Goal: Transaction & Acquisition: Purchase product/service

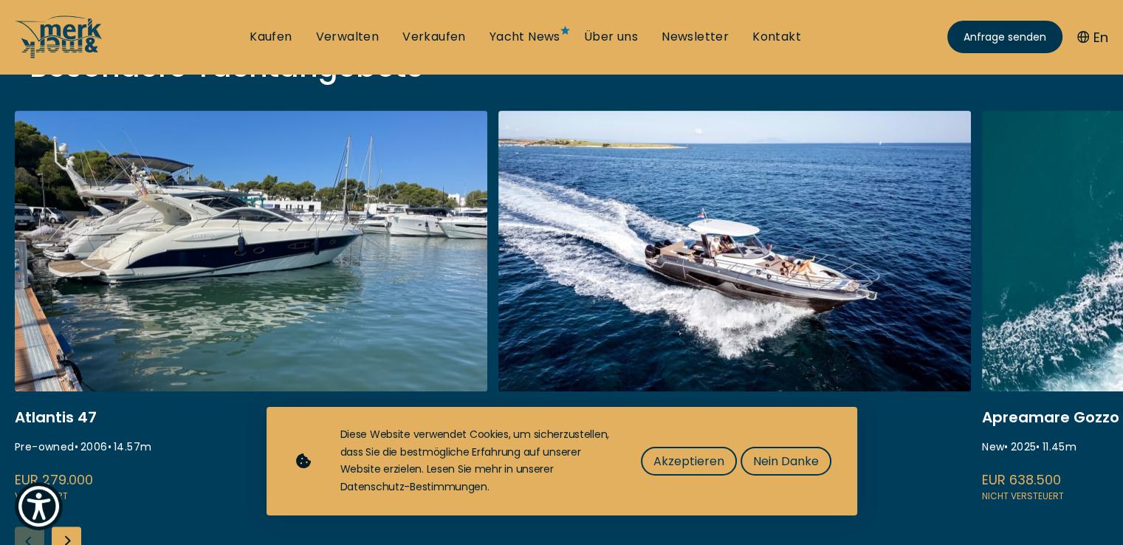
scroll to position [664, 0]
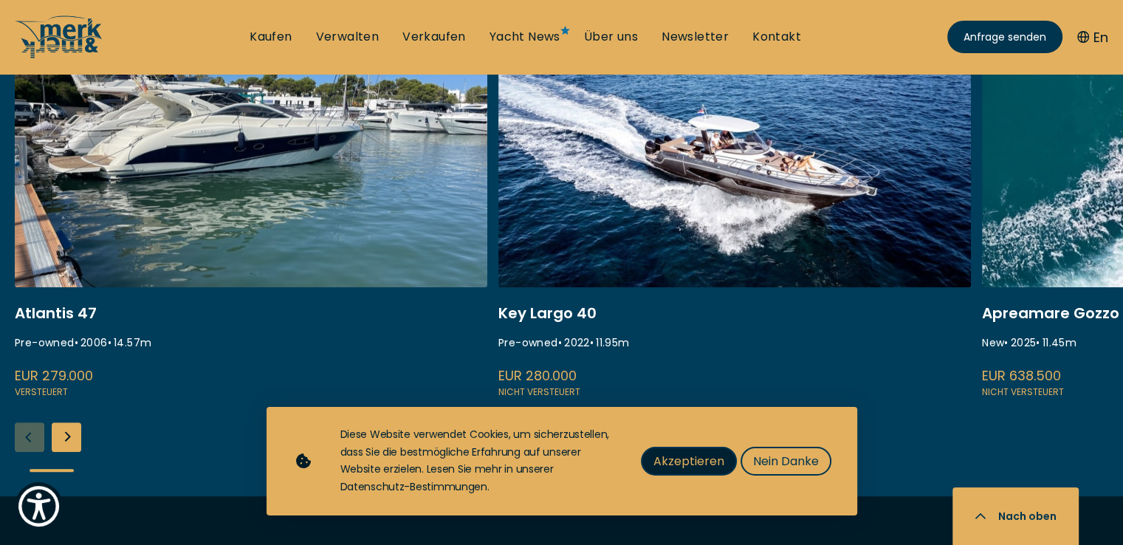
click at [694, 461] on span "Akzeptieren" at bounding box center [688, 461] width 71 height 18
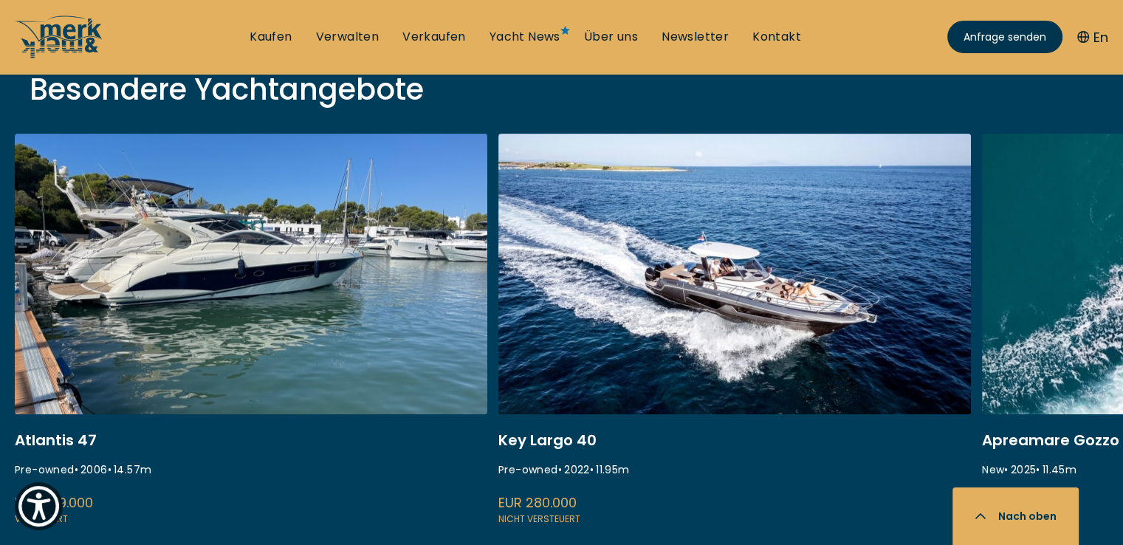
scroll to position [517, 0]
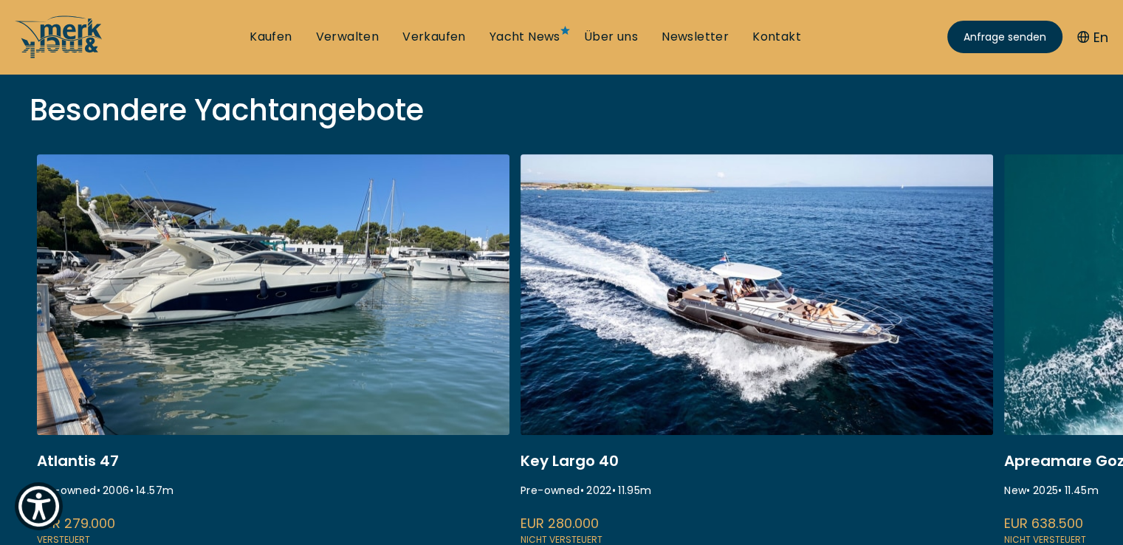
click at [929, 170] on link at bounding box center [756, 350] width 472 height 393
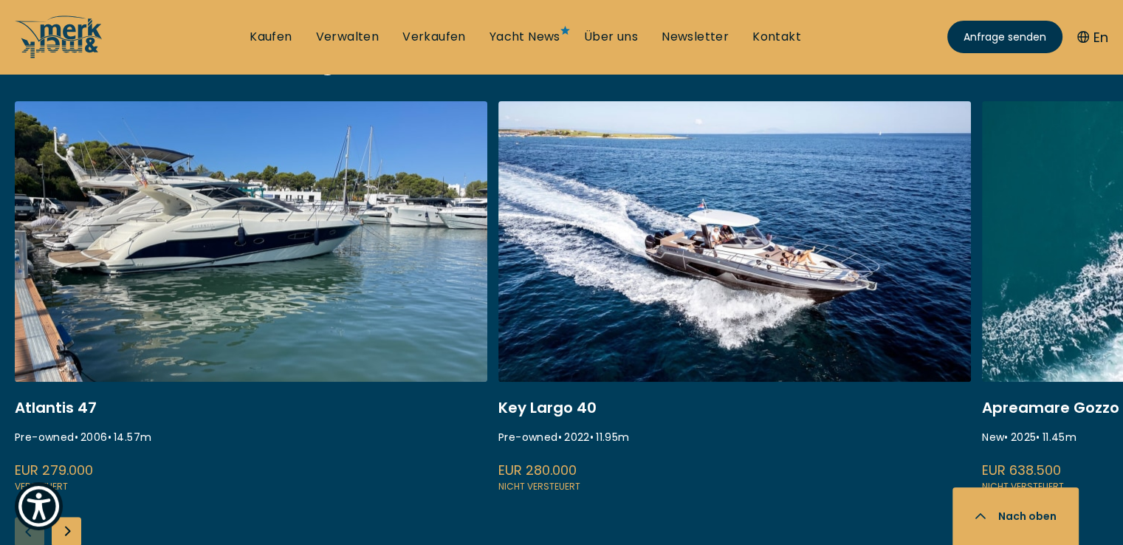
scroll to position [591, 0]
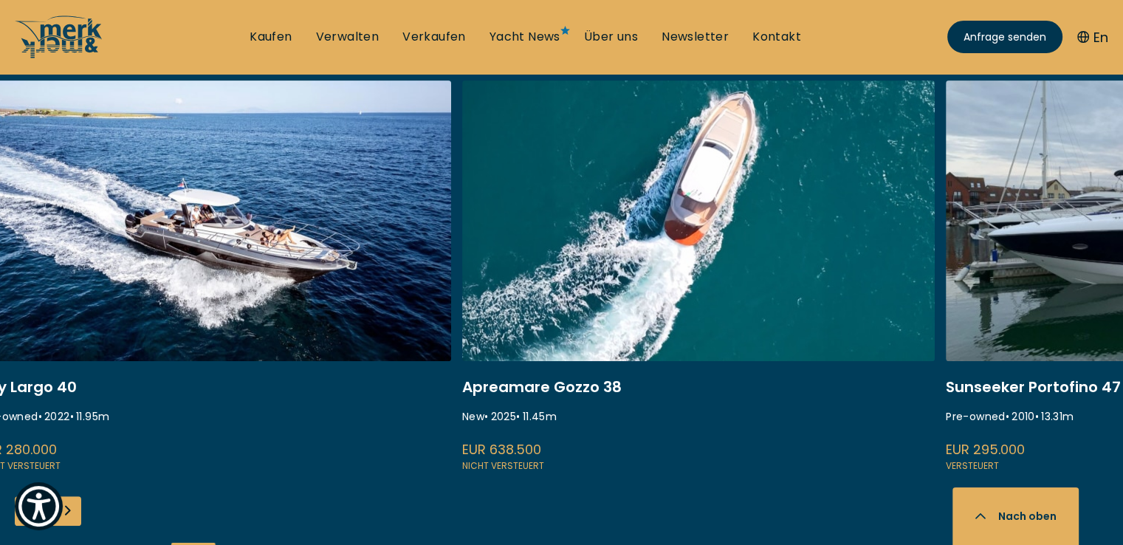
click at [314, 246] on link at bounding box center [215, 276] width 472 height 393
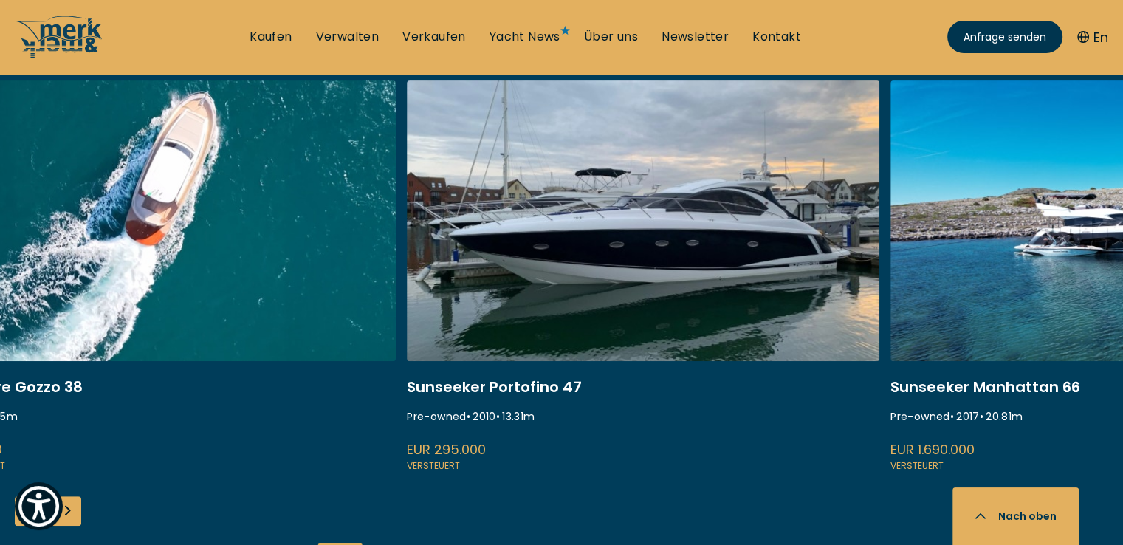
click at [342, 250] on link at bounding box center [159, 276] width 472 height 393
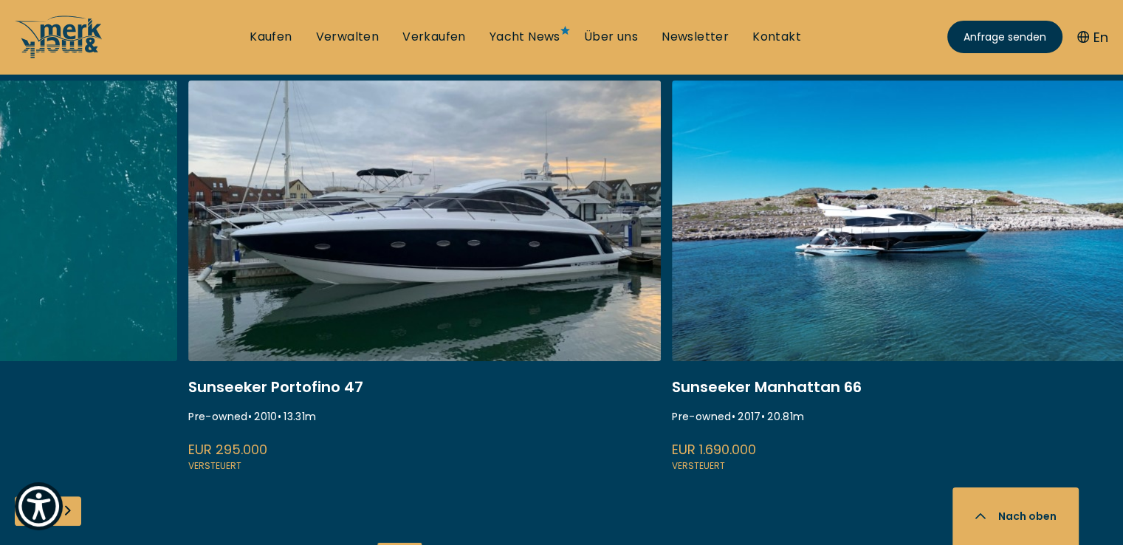
click at [728, 245] on link at bounding box center [908, 276] width 472 height 393
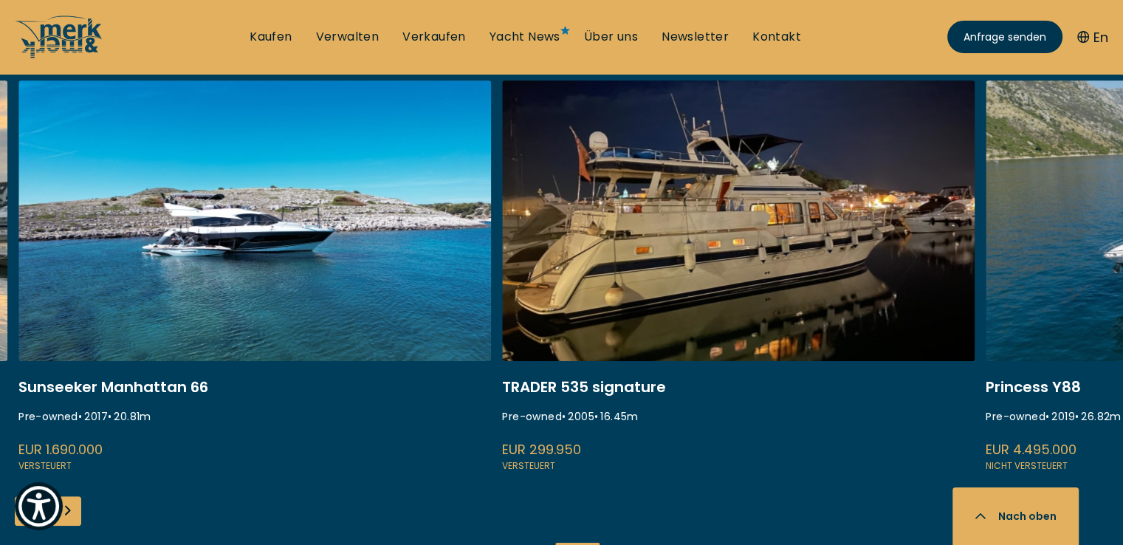
click at [380, 244] on link at bounding box center [254, 276] width 472 height 393
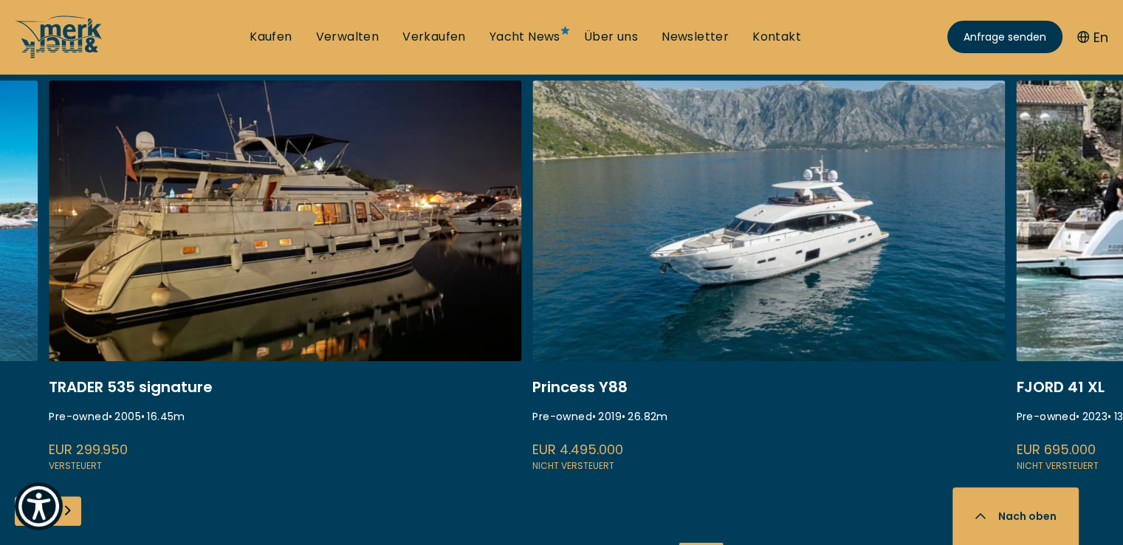
click at [570, 236] on link at bounding box center [768, 276] width 472 height 393
click at [786, 233] on link at bounding box center [768, 276] width 472 height 393
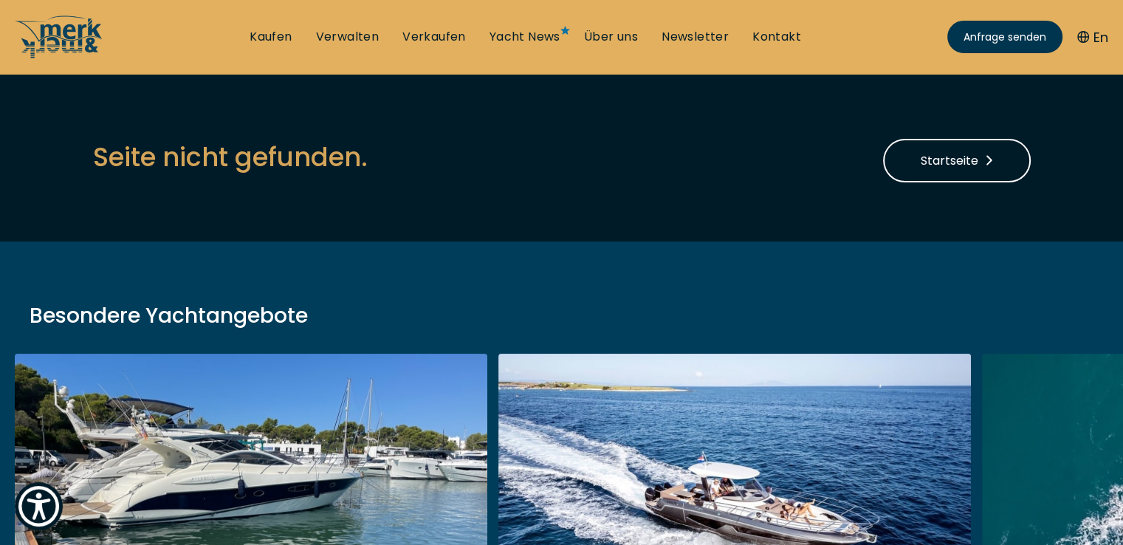
scroll to position [148, 0]
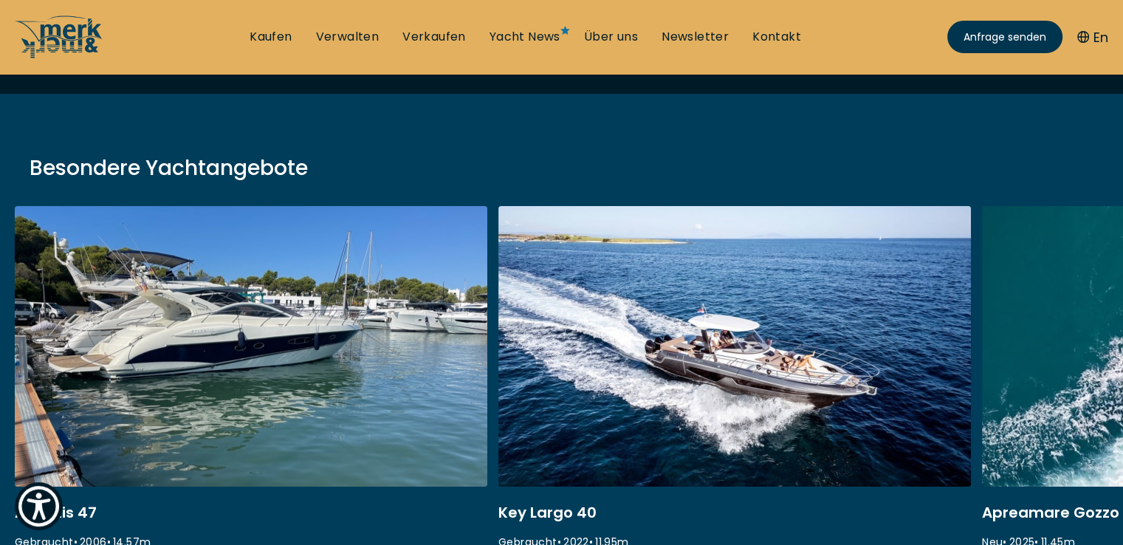
click at [340, 308] on link at bounding box center [251, 402] width 472 height 393
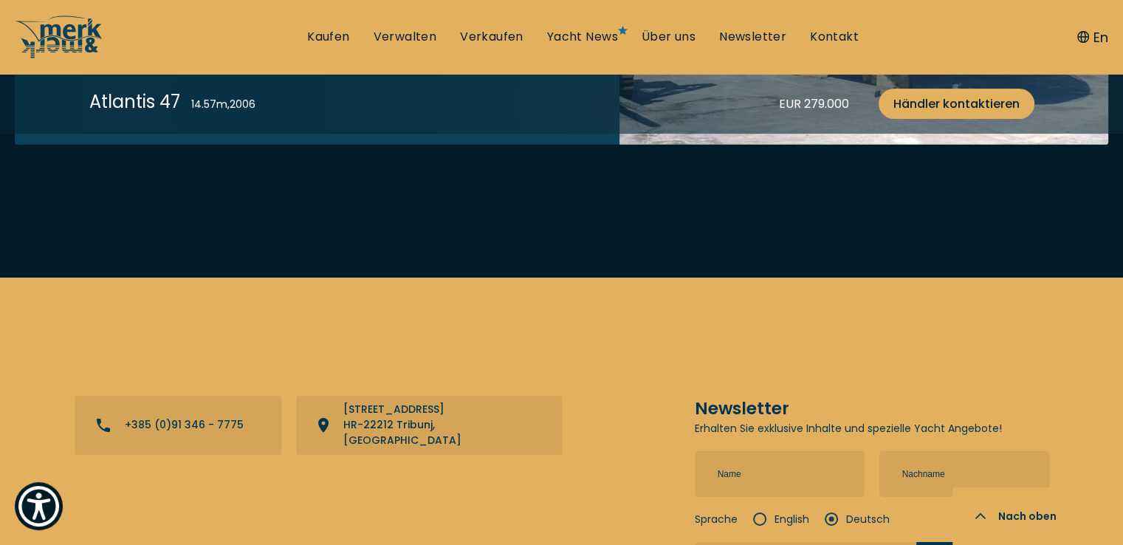
scroll to position [4652, 0]
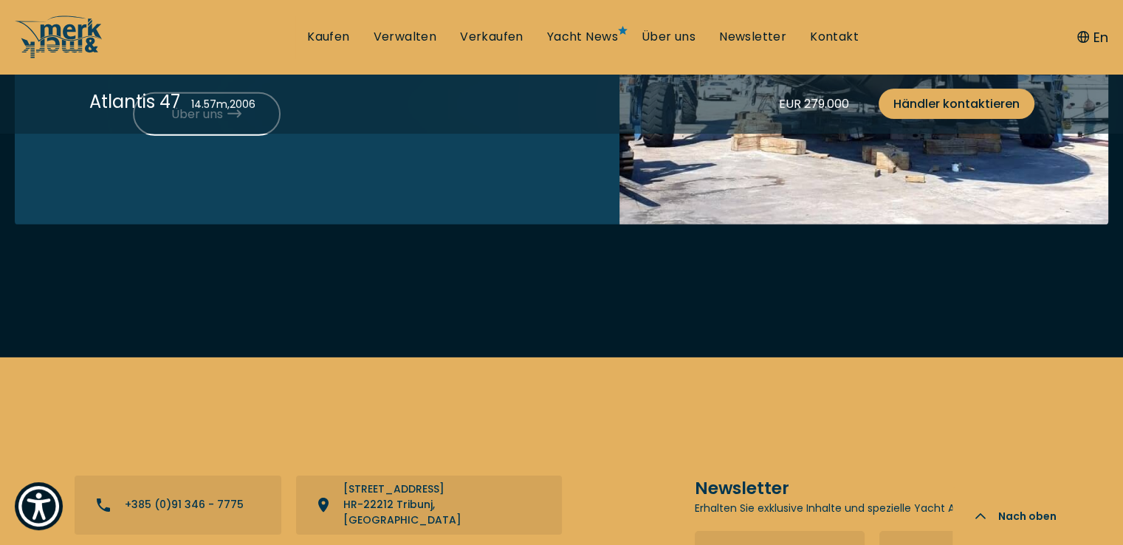
drag, startPoint x: 875, startPoint y: 361, endPoint x: 404, endPoint y: 310, distance: 473.7
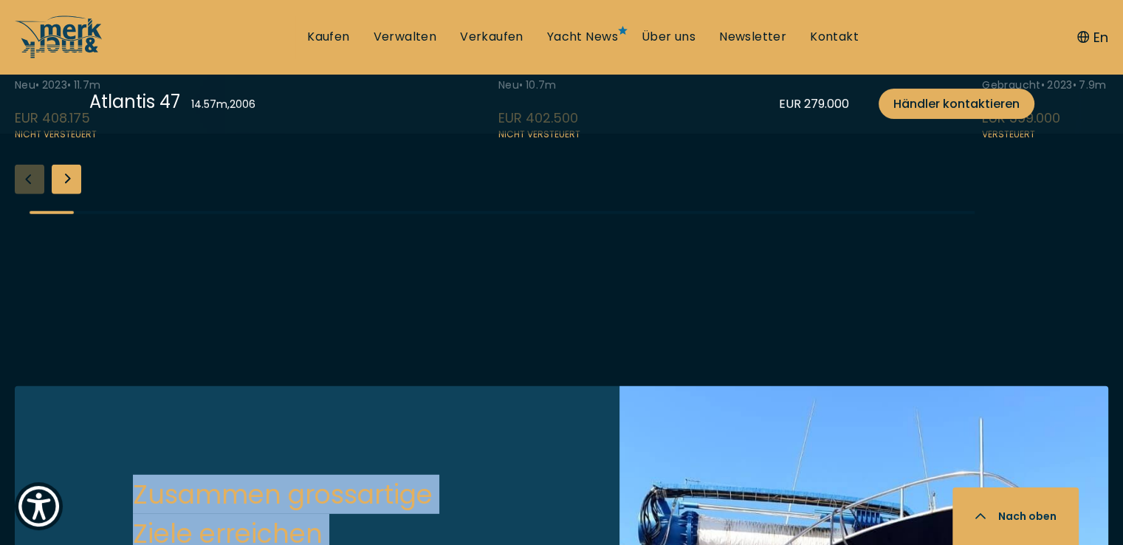
scroll to position [3914, 0]
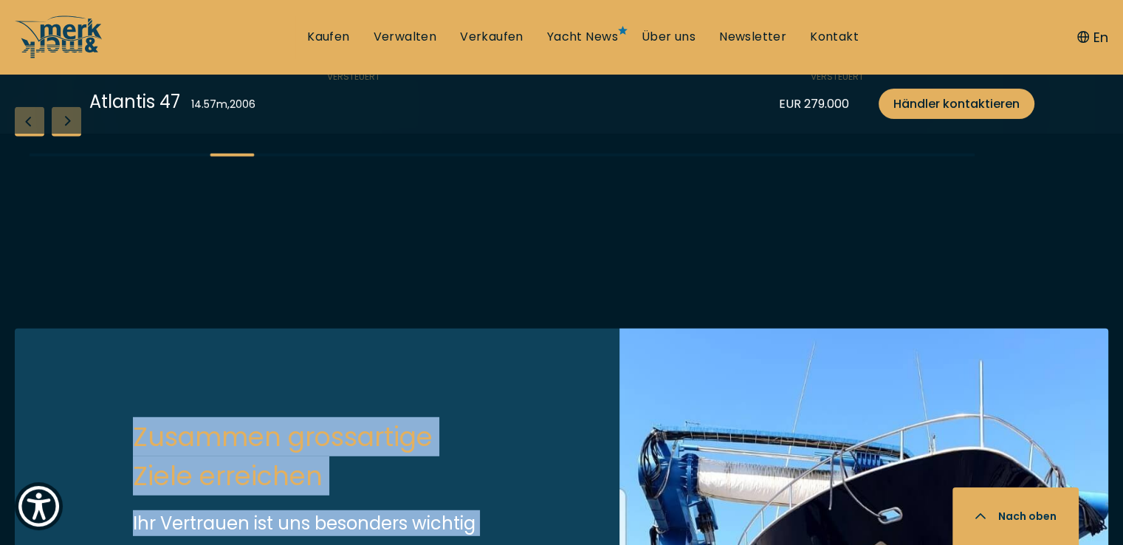
scroll to position [3988, 0]
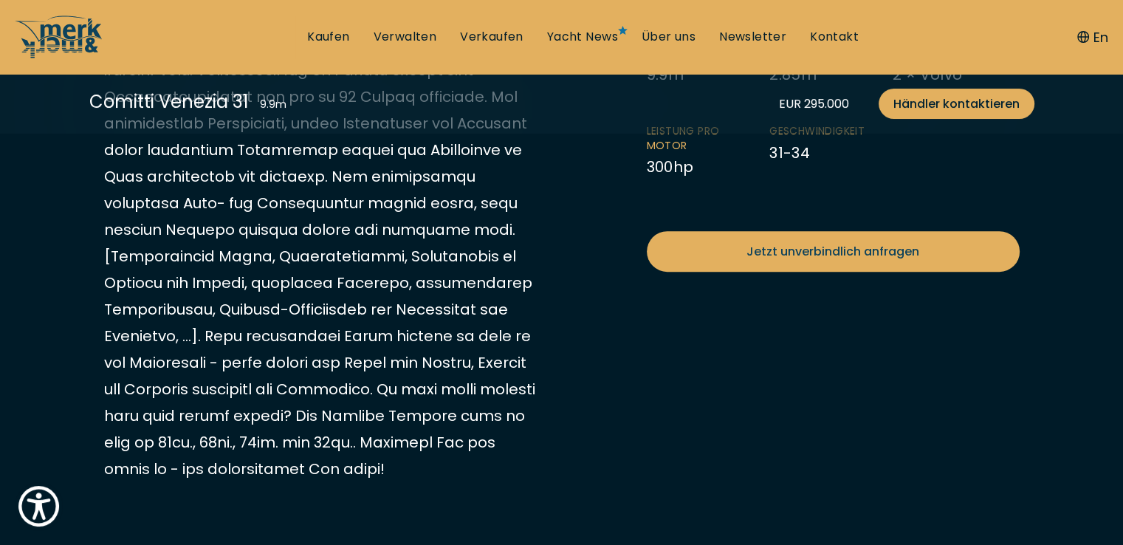
scroll to position [517, 0]
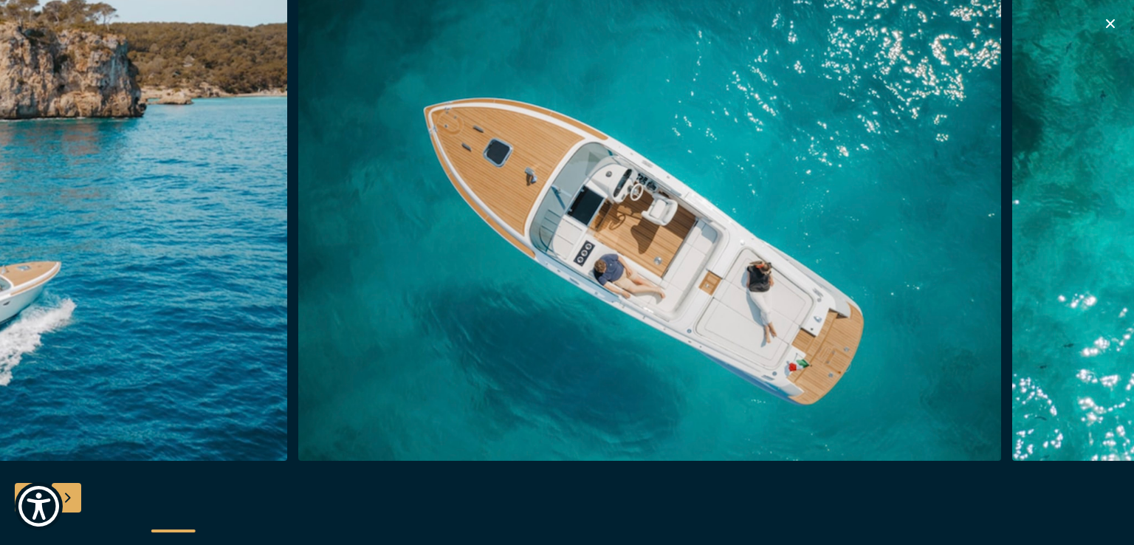
click at [393, 227] on img "button" at bounding box center [650, 224] width 704 height 472
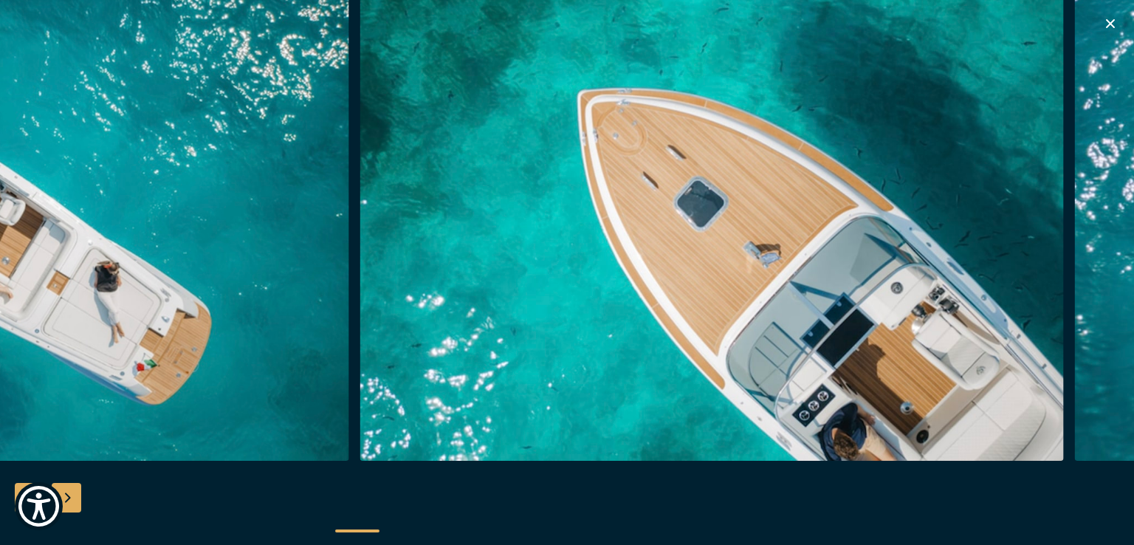
click at [389, 253] on img "button" at bounding box center [712, 224] width 704 height 472
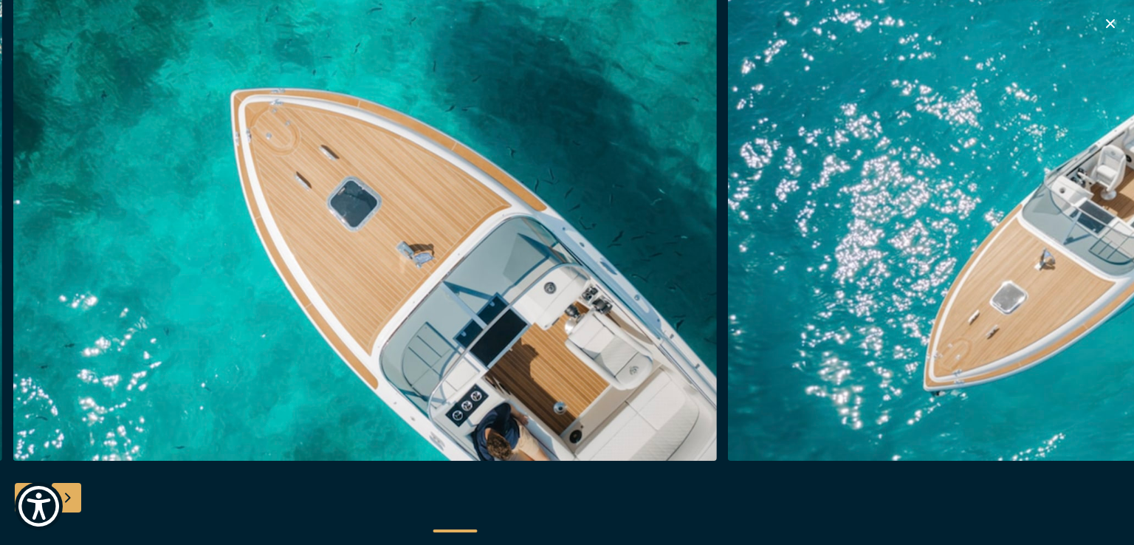
click at [275, 280] on img "button" at bounding box center [365, 224] width 704 height 472
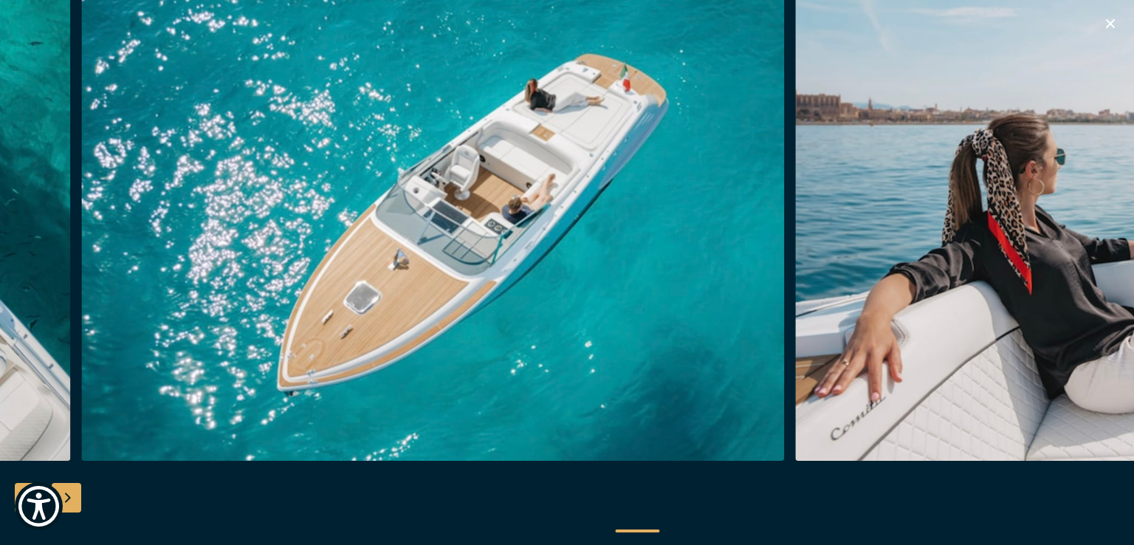
click at [252, 249] on img "button" at bounding box center [433, 224] width 704 height 472
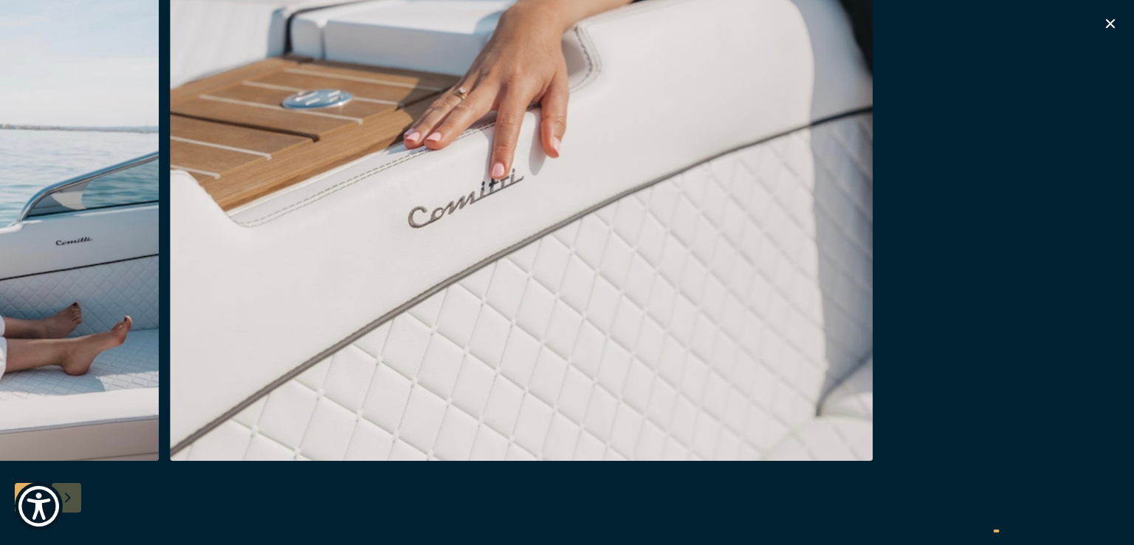
click at [339, 238] on img "button" at bounding box center [522, 224] width 704 height 472
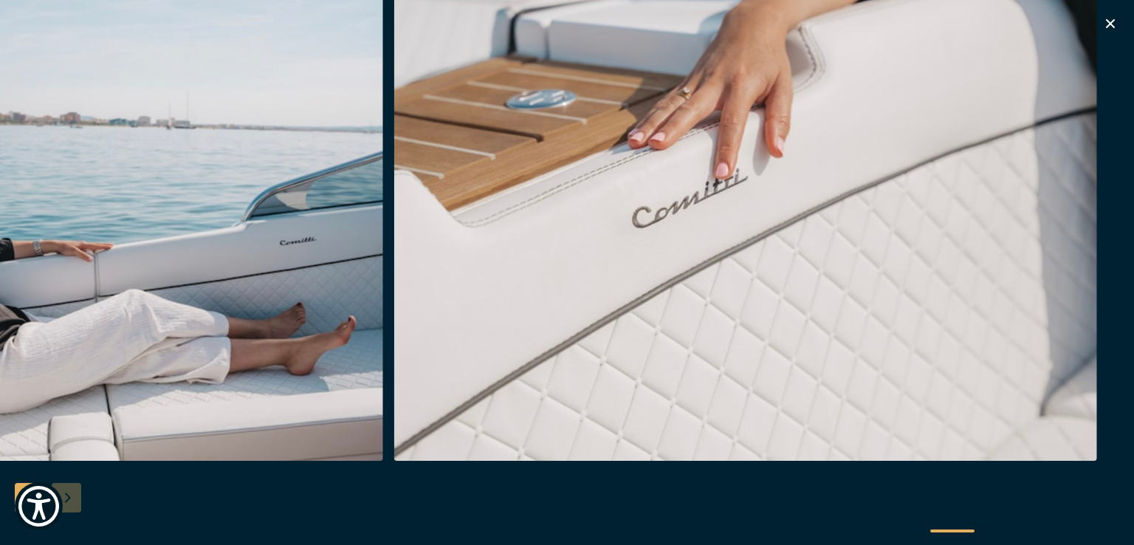
click at [1112, 30] on icon "button" at bounding box center [1110, 24] width 18 height 18
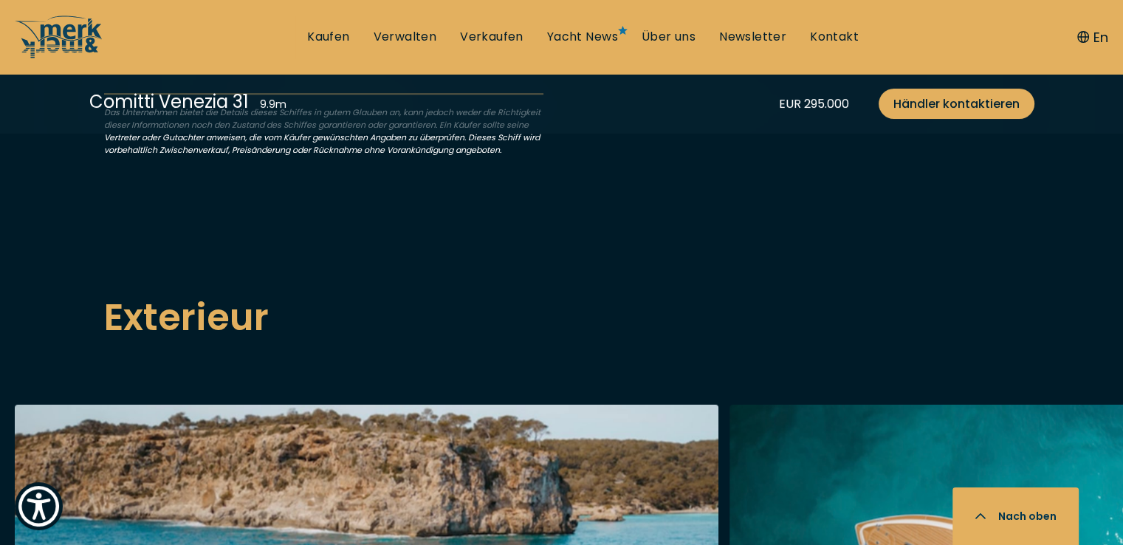
scroll to position [1329, 0]
